Goal: Information Seeking & Learning: Learn about a topic

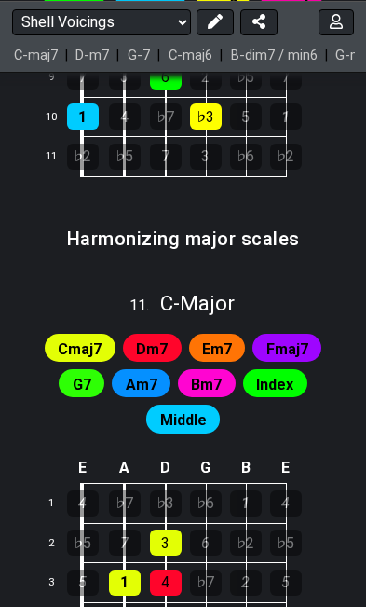
scroll to position [3362, 0]
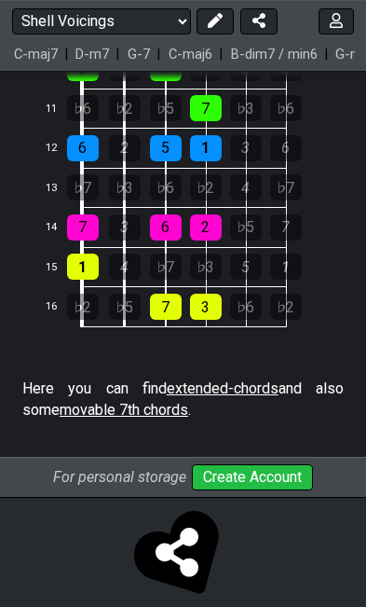
scroll to position [5035, 0]
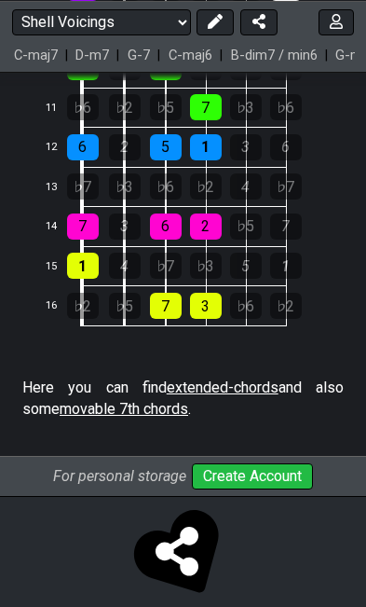
click at [209, 378] on span "extended-chords" at bounding box center [223, 387] width 112 height 18
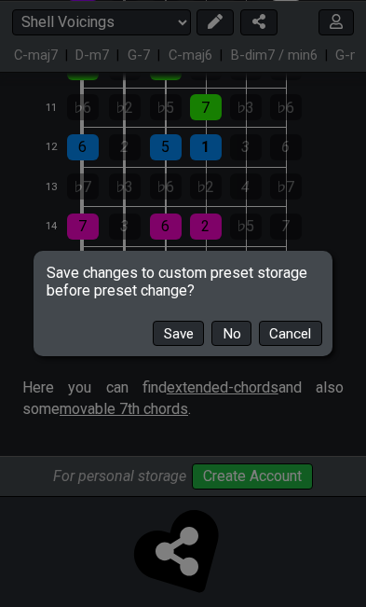
click at [233, 331] on button "No" at bounding box center [232, 333] width 40 height 25
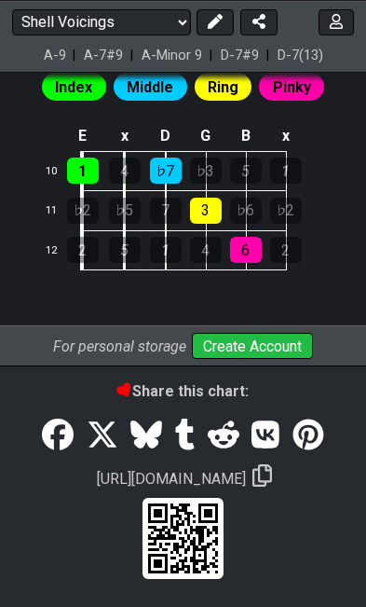
select select "/extended-chords"
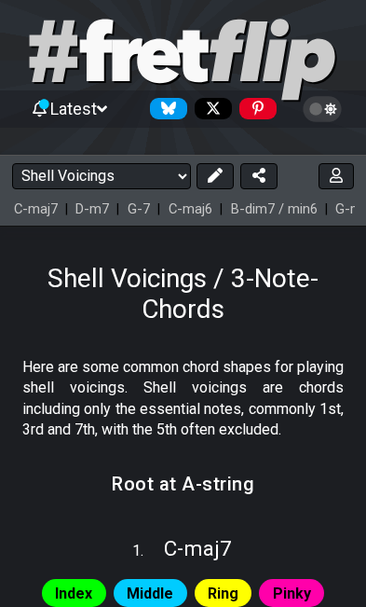
scroll to position [187, 0]
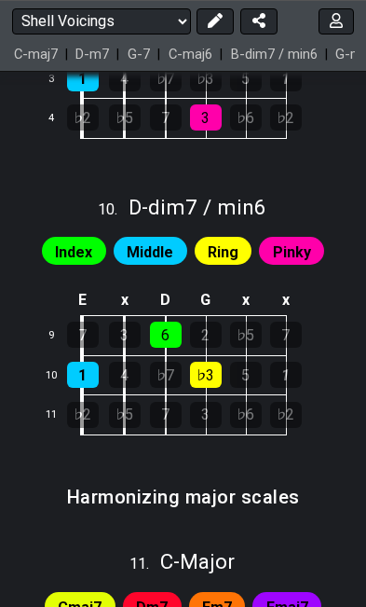
scroll to position [3102, 0]
